Goal: Transaction & Acquisition: Obtain resource

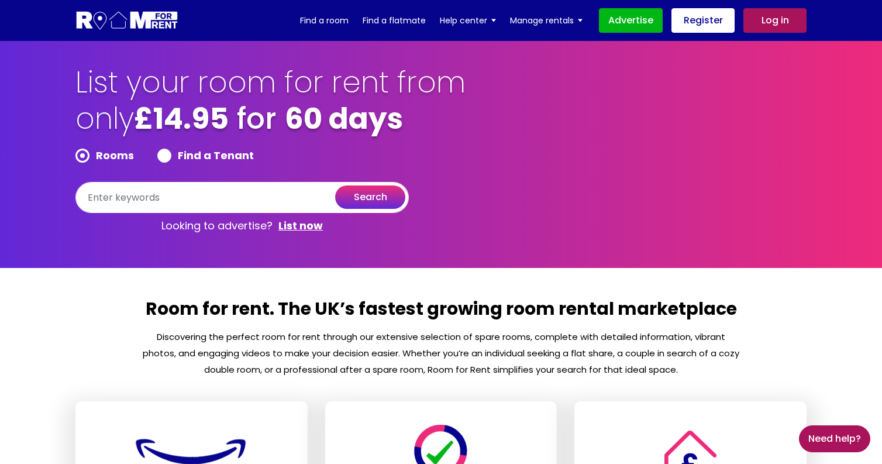
scroll to position [-1, 0]
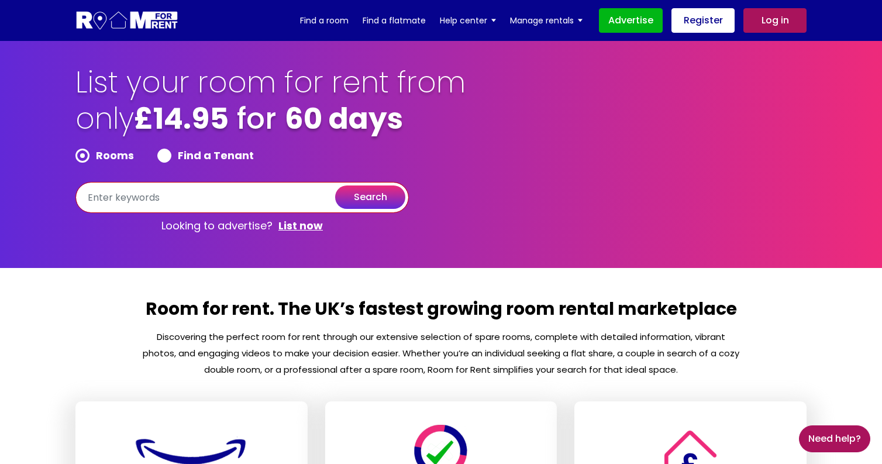
click at [210, 213] on div "Rooms Find a Tenant search Looking to advertise? List now" at bounding box center [241, 194] width 333 height 90
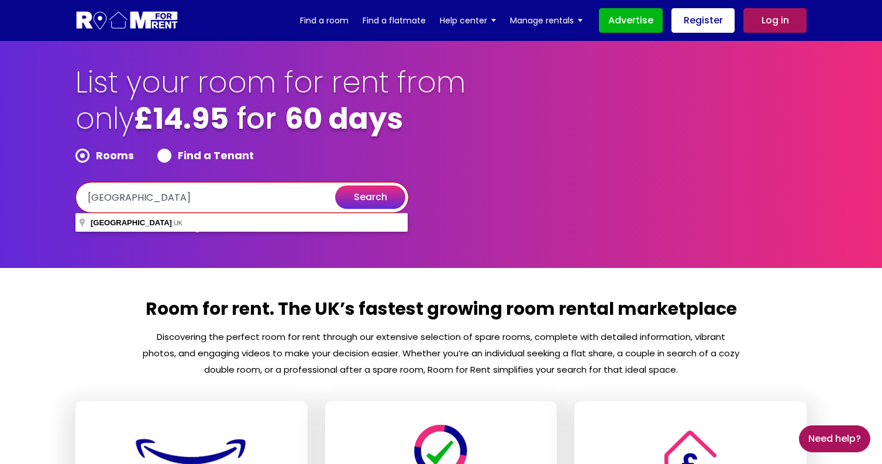
type input "[GEOGRAPHIC_DATA]"
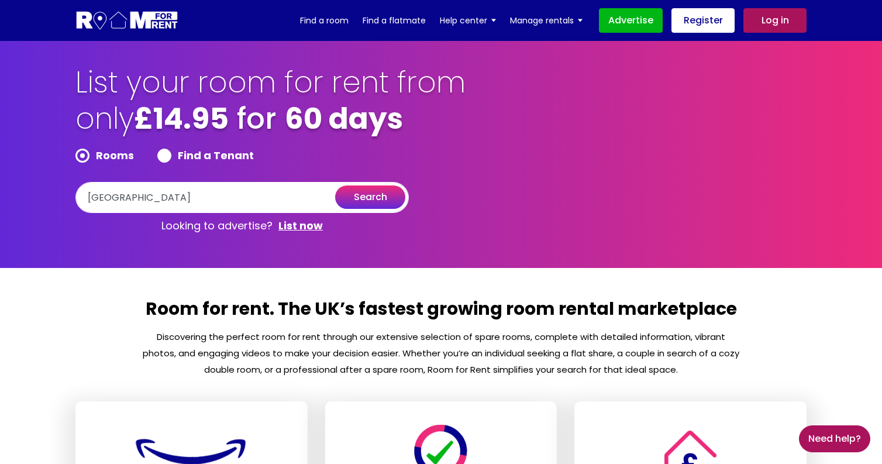
click at [369, 194] on button "search" at bounding box center [370, 196] width 70 height 23
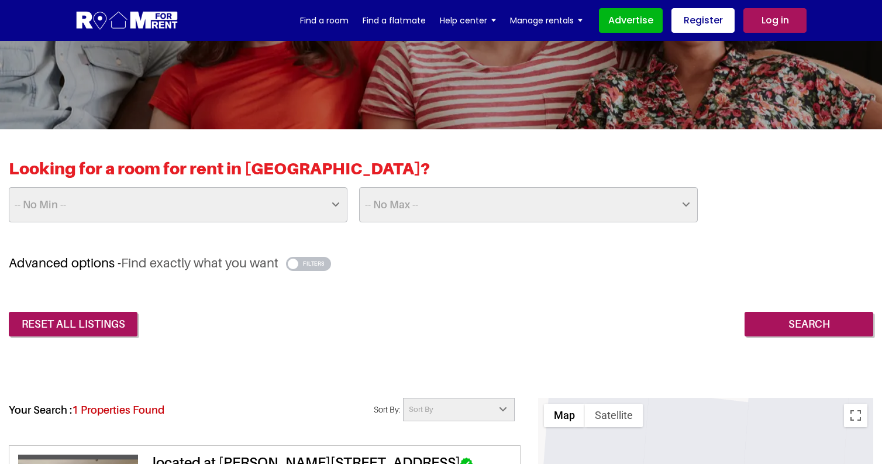
scroll to position [206, 0]
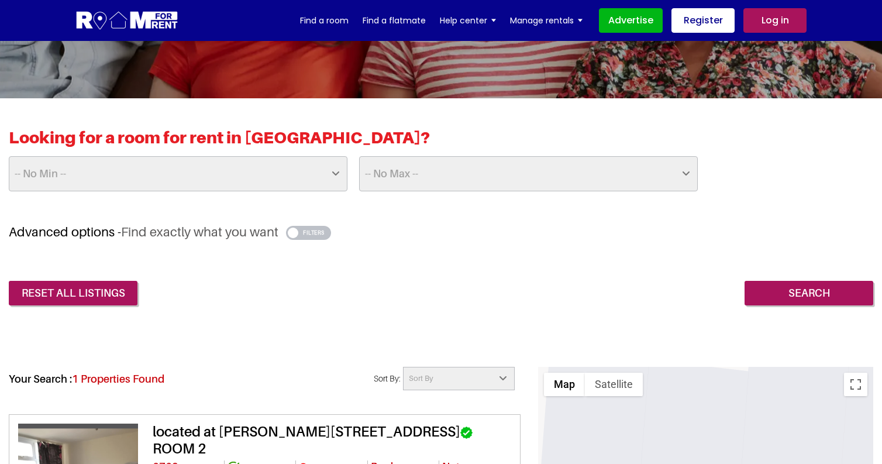
select select "850"
click at [296, 229] on button "button" at bounding box center [308, 233] width 45 height 14
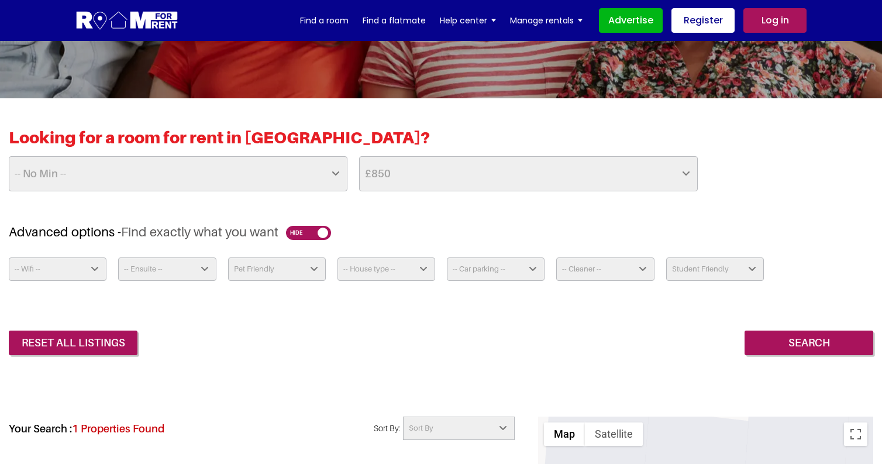
select select "Yes"
select select "true"
click at [788, 345] on input "Search" at bounding box center [808, 342] width 129 height 25
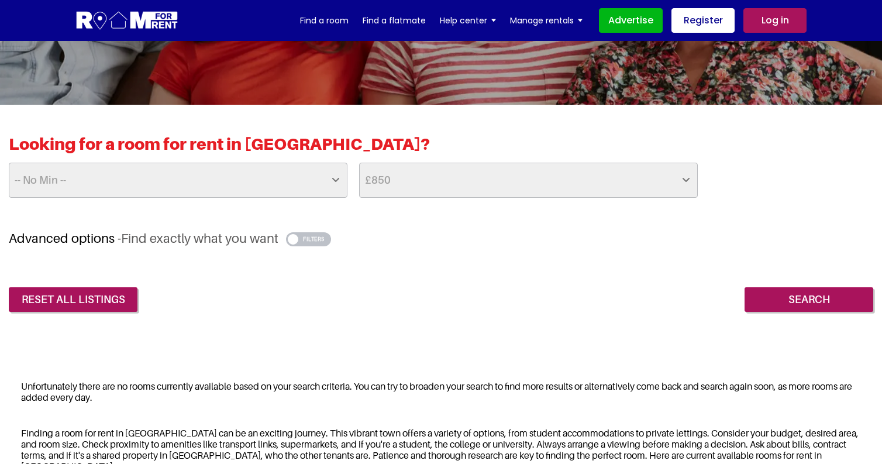
scroll to position [115, 0]
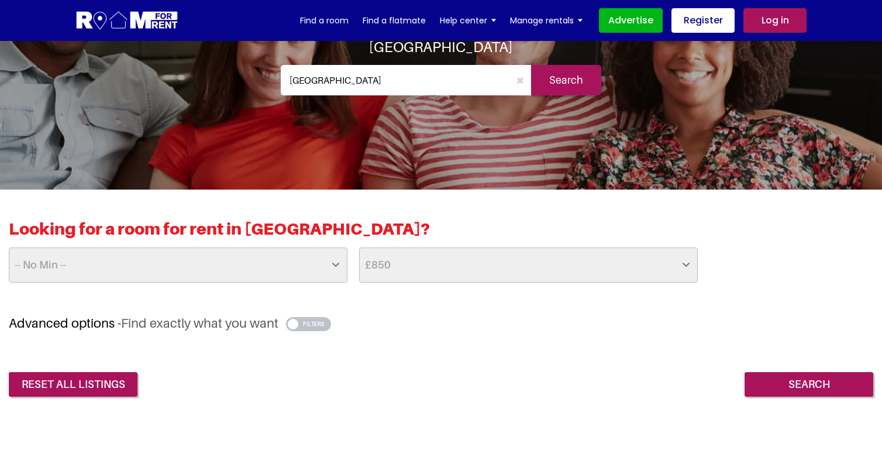
click at [296, 322] on button "button" at bounding box center [308, 324] width 45 height 14
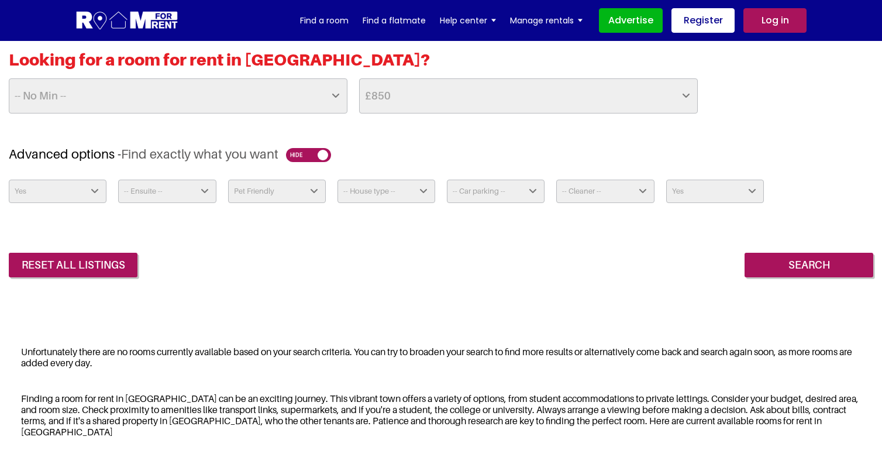
scroll to position [275, 0]
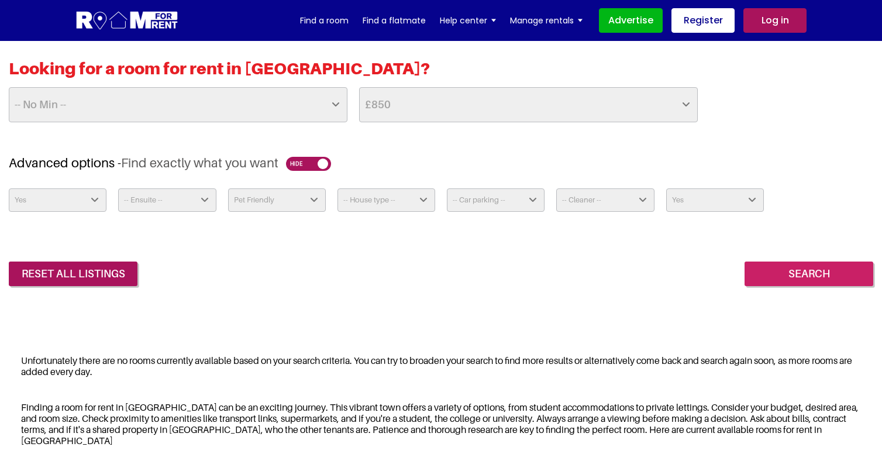
click at [791, 268] on input "Search" at bounding box center [808, 273] width 129 height 25
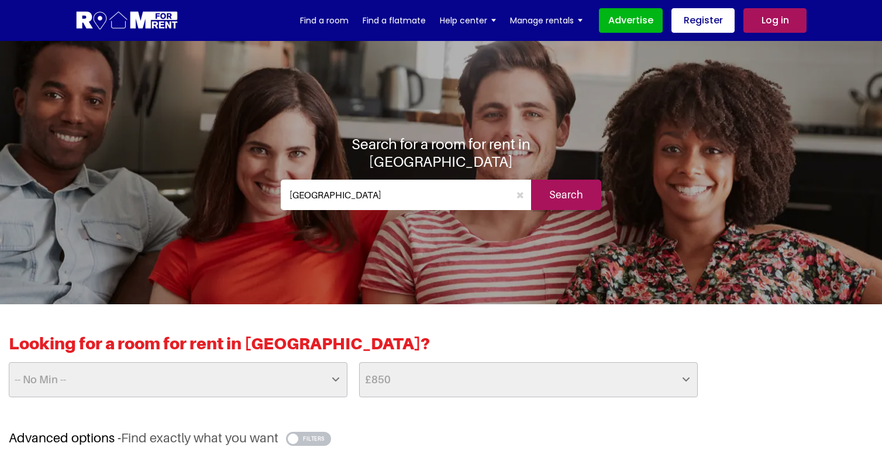
click at [567, 179] on input "Search" at bounding box center [566, 194] width 70 height 30
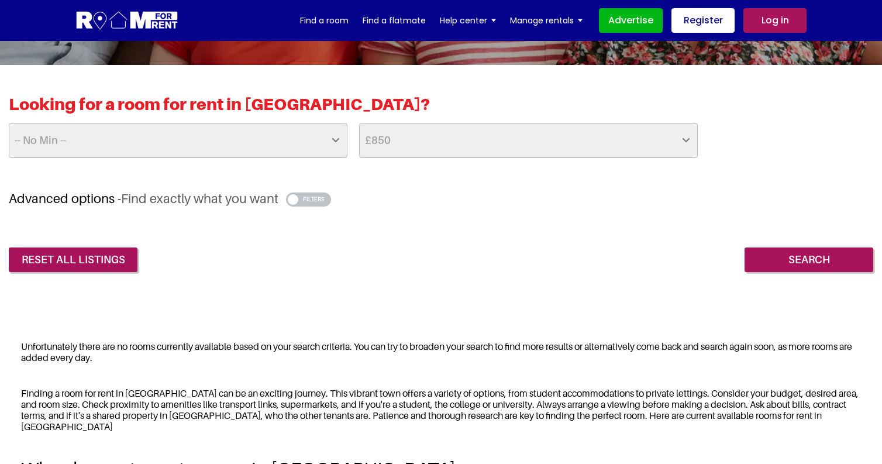
scroll to position [151, 0]
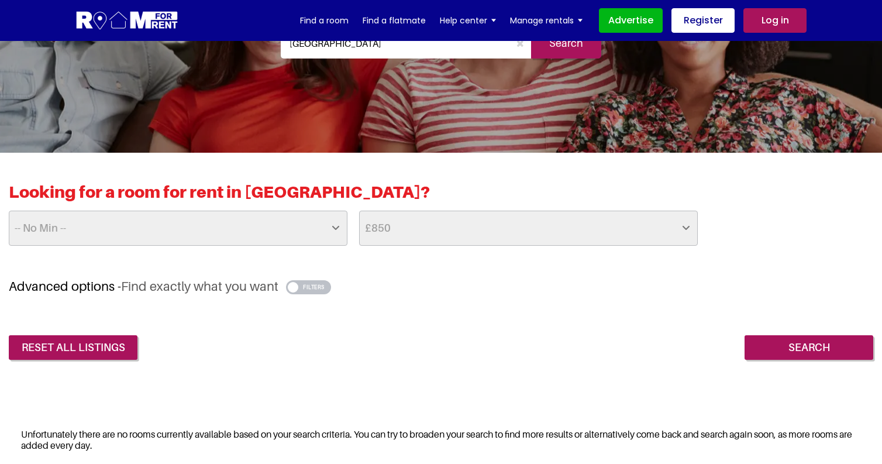
select select "1000"
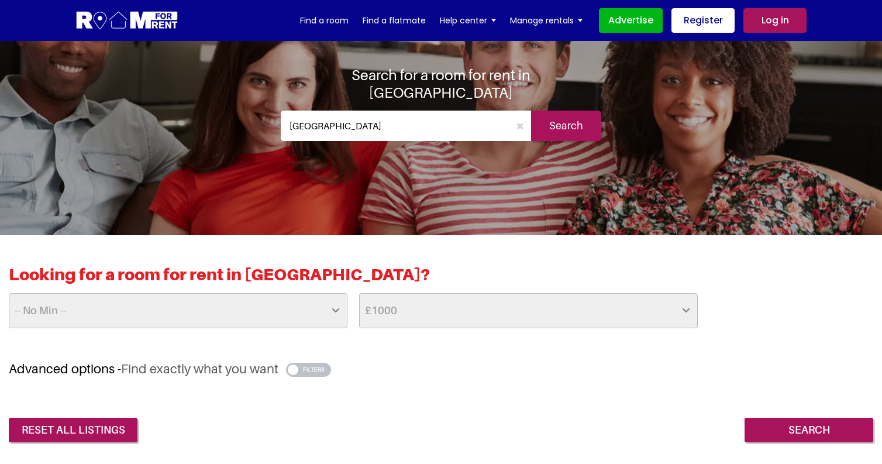
scroll to position [61, 0]
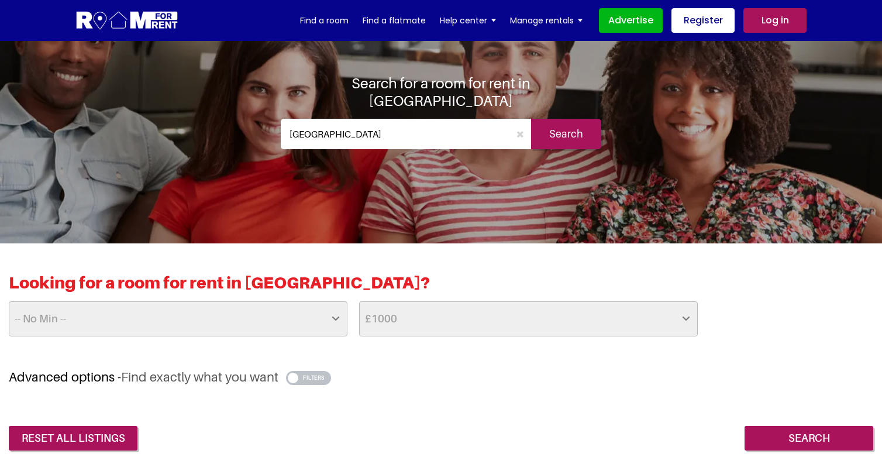
click at [558, 122] on input "Search" at bounding box center [566, 134] width 70 height 30
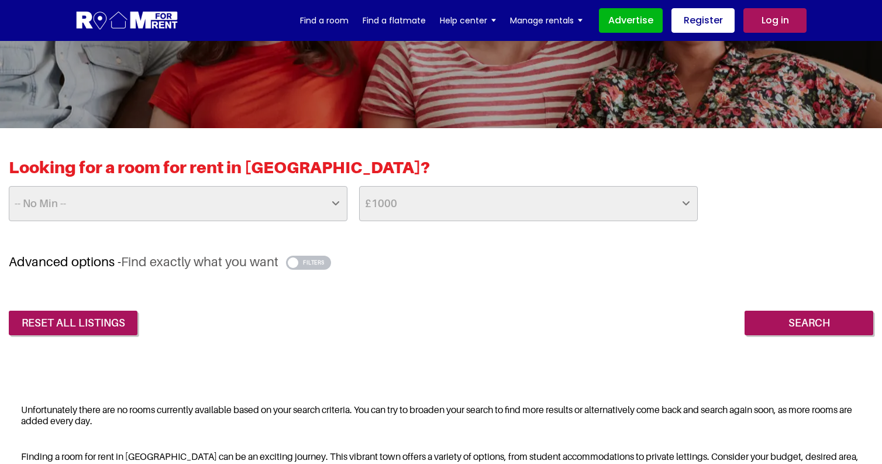
scroll to position [152, 0]
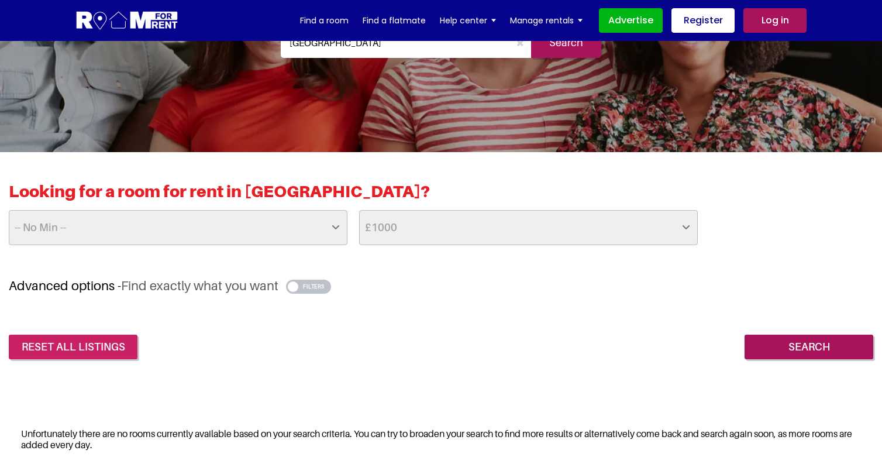
click at [101, 335] on link "reset all listings" at bounding box center [73, 346] width 129 height 25
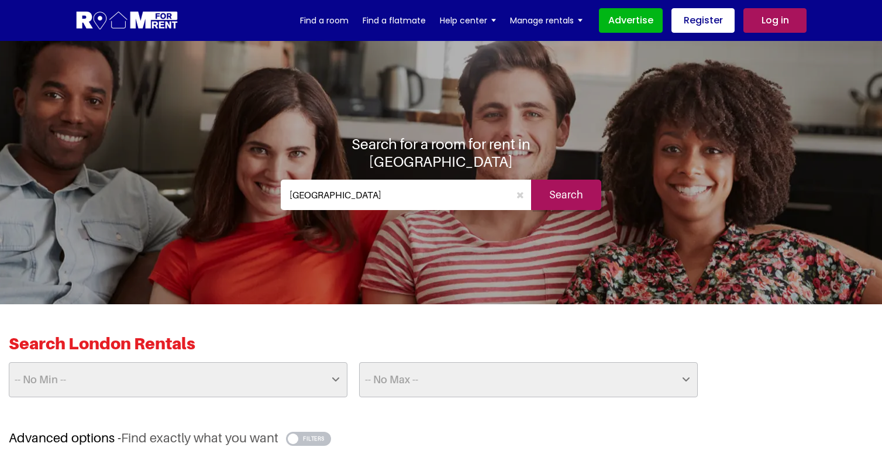
click at [581, 191] on input "Search" at bounding box center [566, 194] width 70 height 30
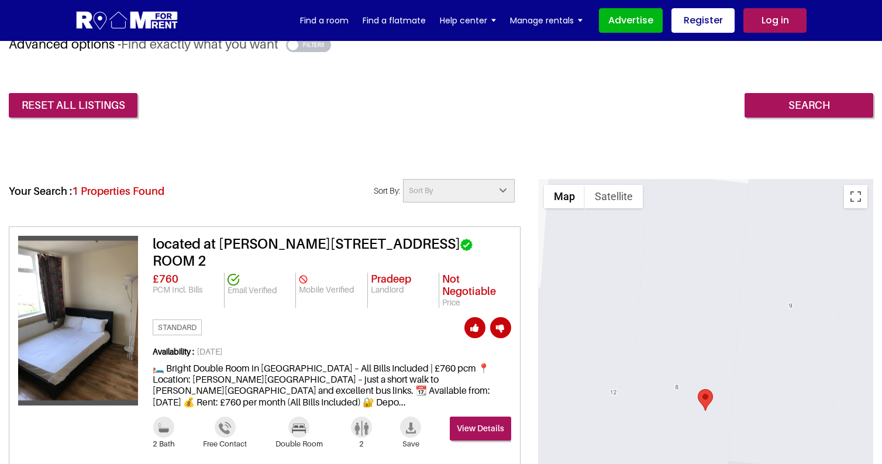
scroll to position [399, 0]
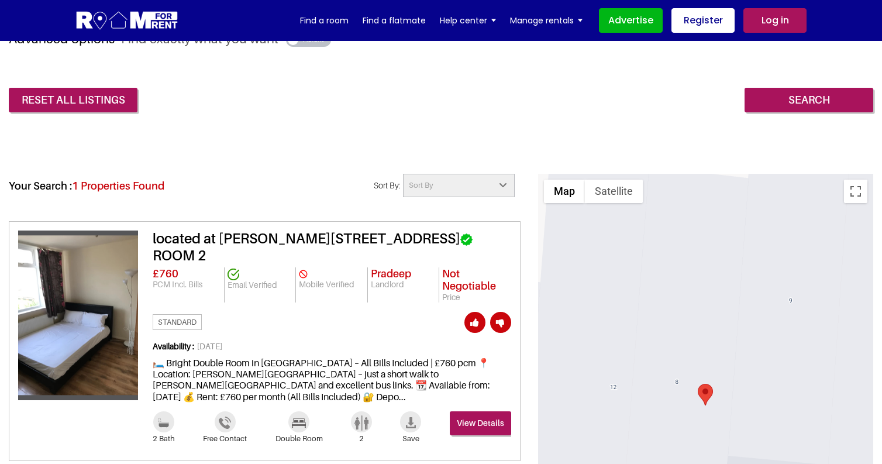
click at [98, 289] on img at bounding box center [78, 315] width 120 height 160
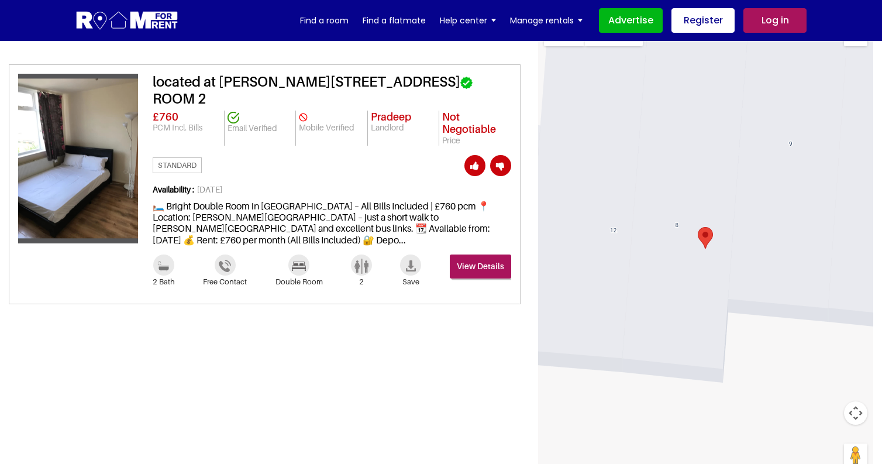
scroll to position [577, 0]
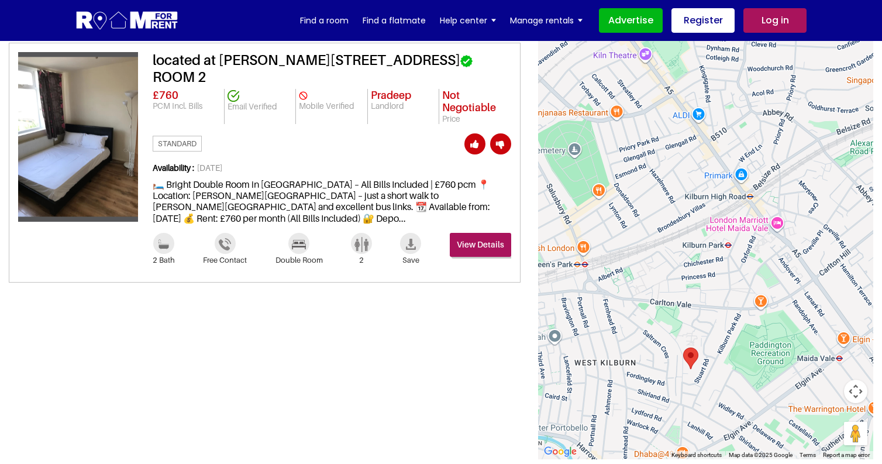
drag, startPoint x: 677, startPoint y: 362, endPoint x: 675, endPoint y: 260, distance: 102.9
click at [675, 260] on div at bounding box center [705, 227] width 335 height 464
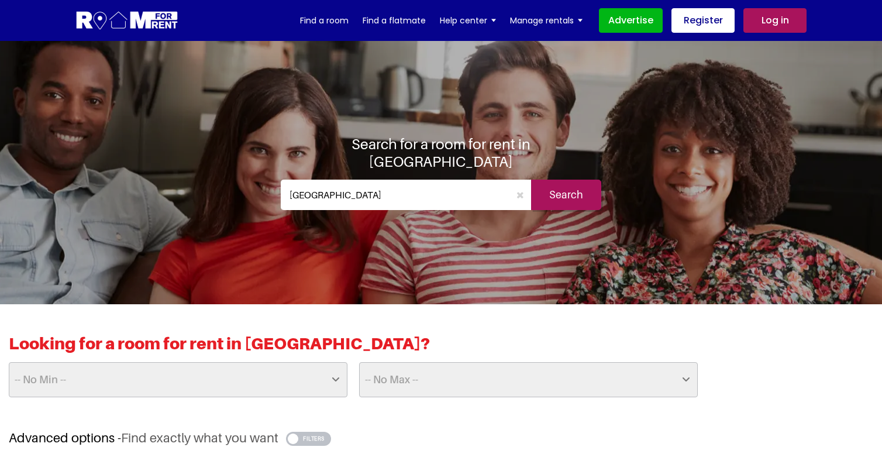
scroll to position [0, 0]
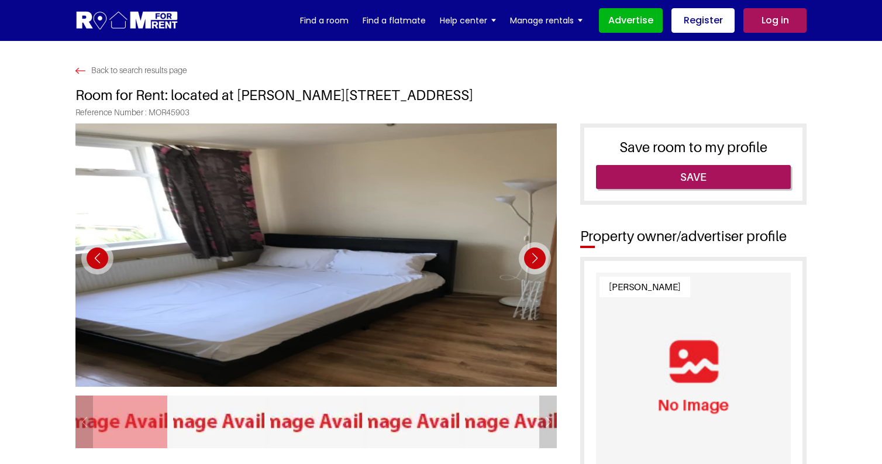
click at [527, 253] on div "Next slide" at bounding box center [535, 258] width 32 height 32
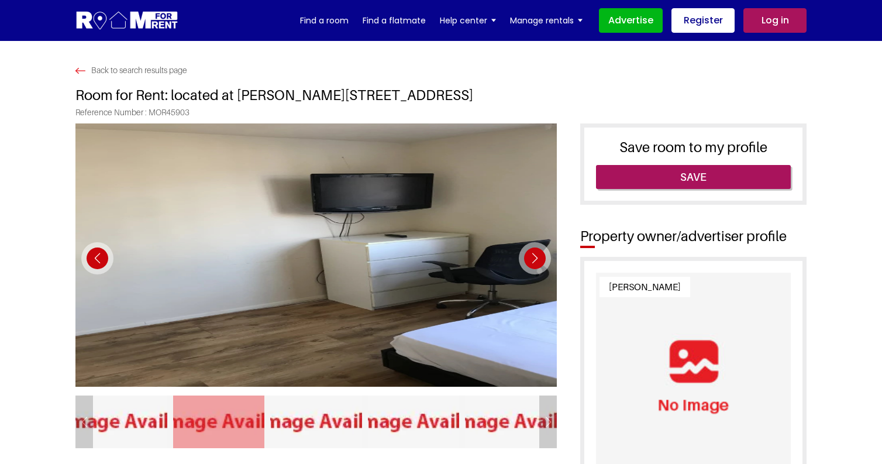
click at [528, 253] on div "Next slide" at bounding box center [535, 258] width 32 height 32
click at [536, 256] on div "Next slide" at bounding box center [535, 258] width 32 height 32
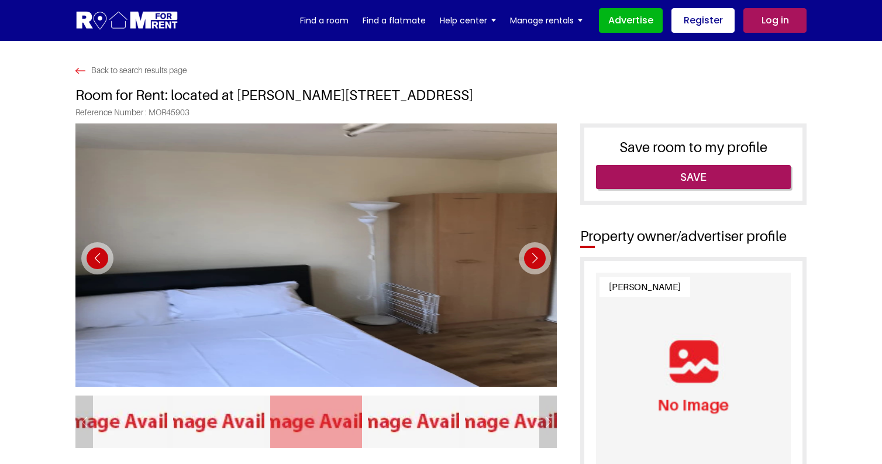
click at [536, 256] on div "Next slide" at bounding box center [535, 258] width 32 height 32
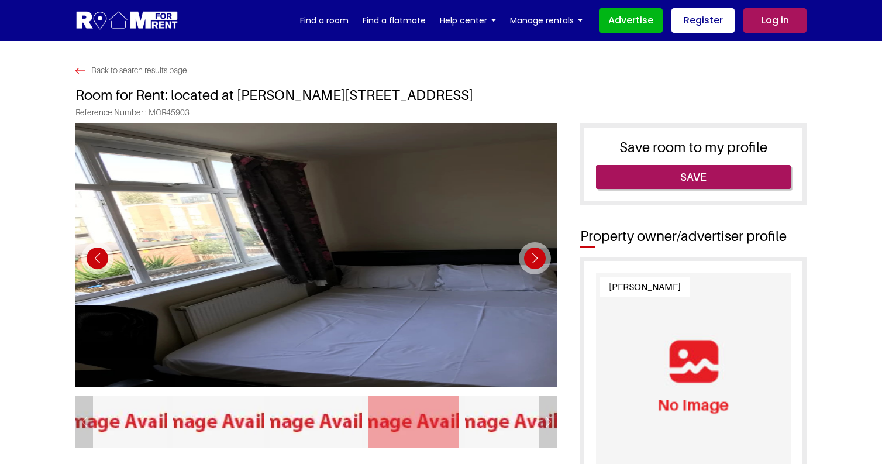
click at [536, 256] on div "Next slide" at bounding box center [535, 258] width 32 height 32
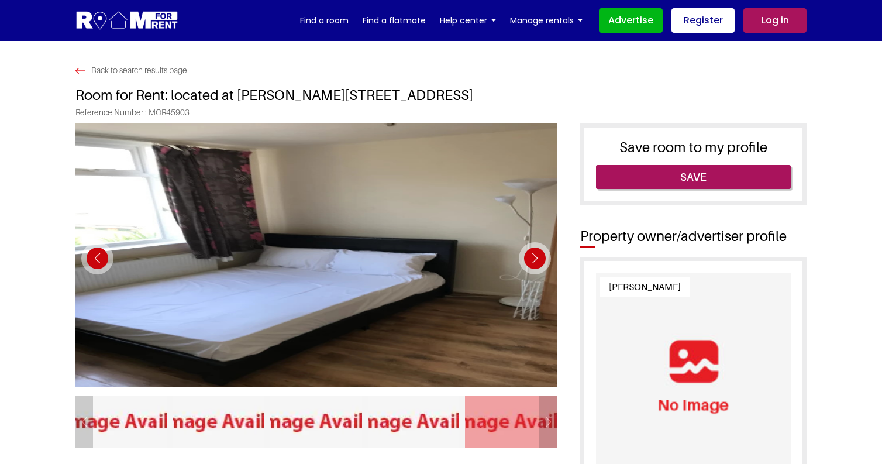
click at [536, 256] on div "Next slide" at bounding box center [535, 258] width 32 height 32
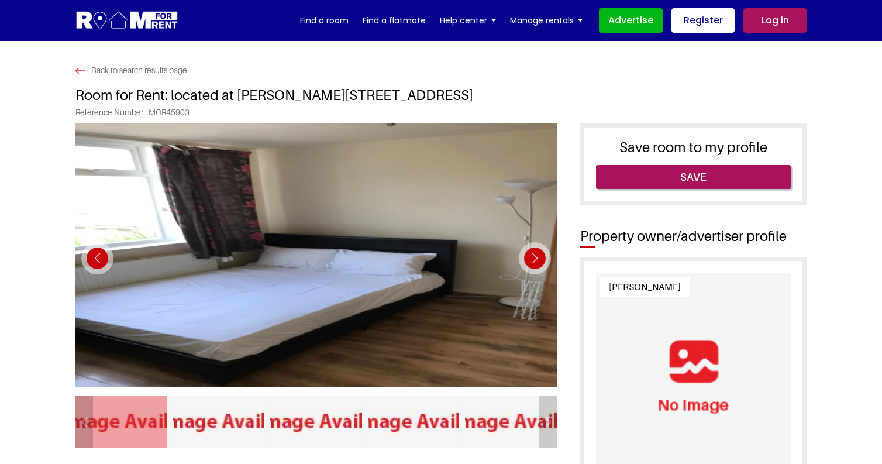
click at [536, 256] on div "Next slide" at bounding box center [535, 258] width 32 height 32
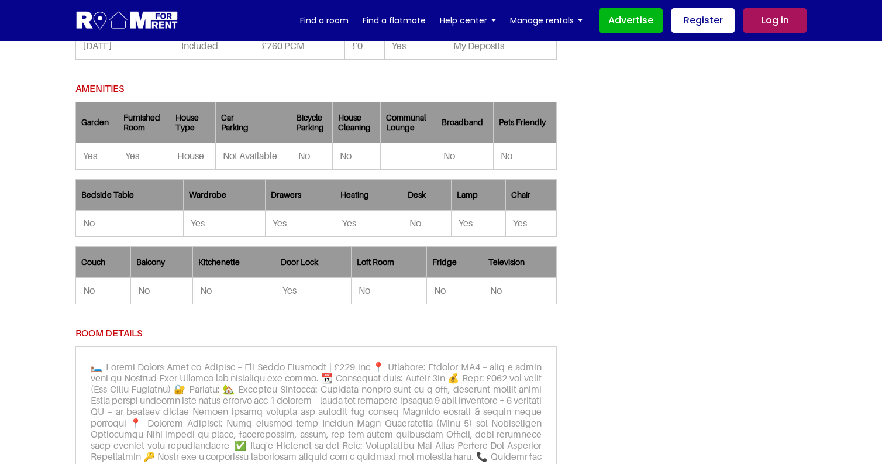
scroll to position [889, 0]
